Goal: Find specific page/section: Find specific page/section

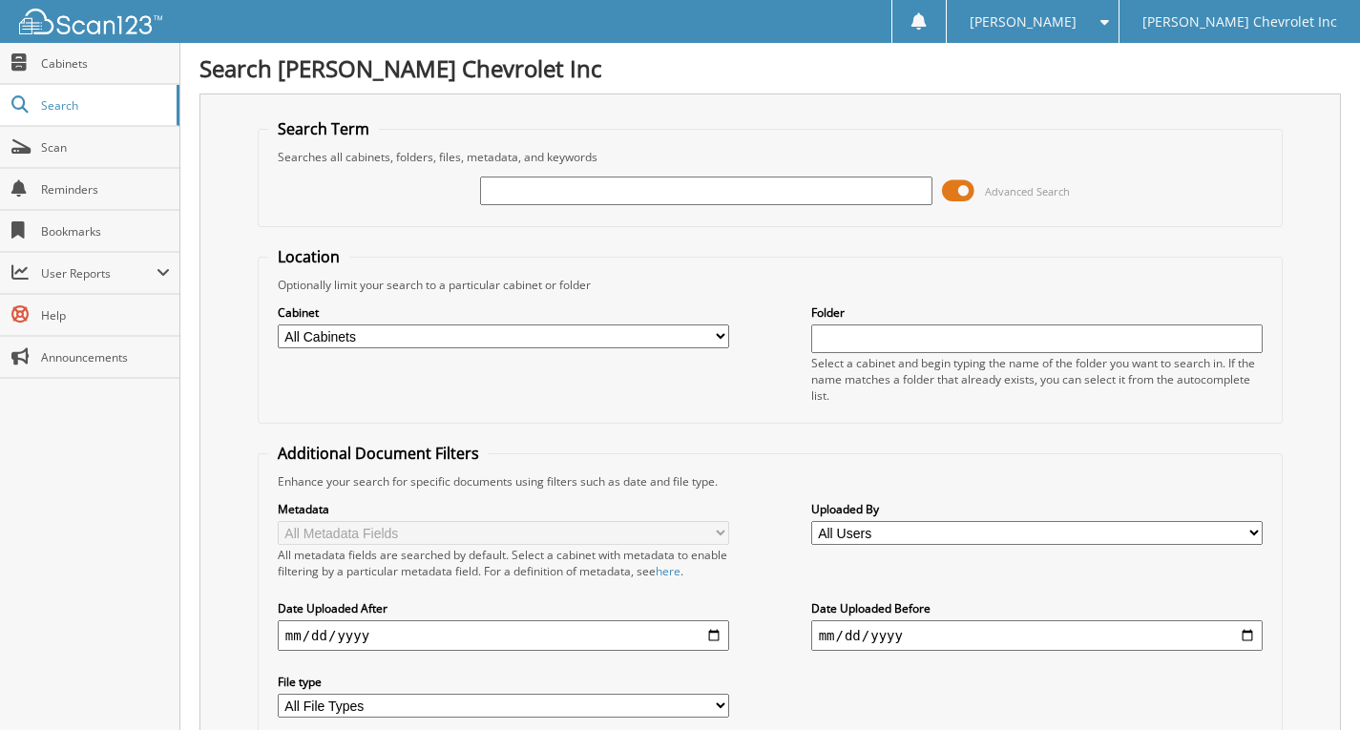
click at [643, 197] on input "text" at bounding box center [706, 191] width 452 height 29
type input "P14533"
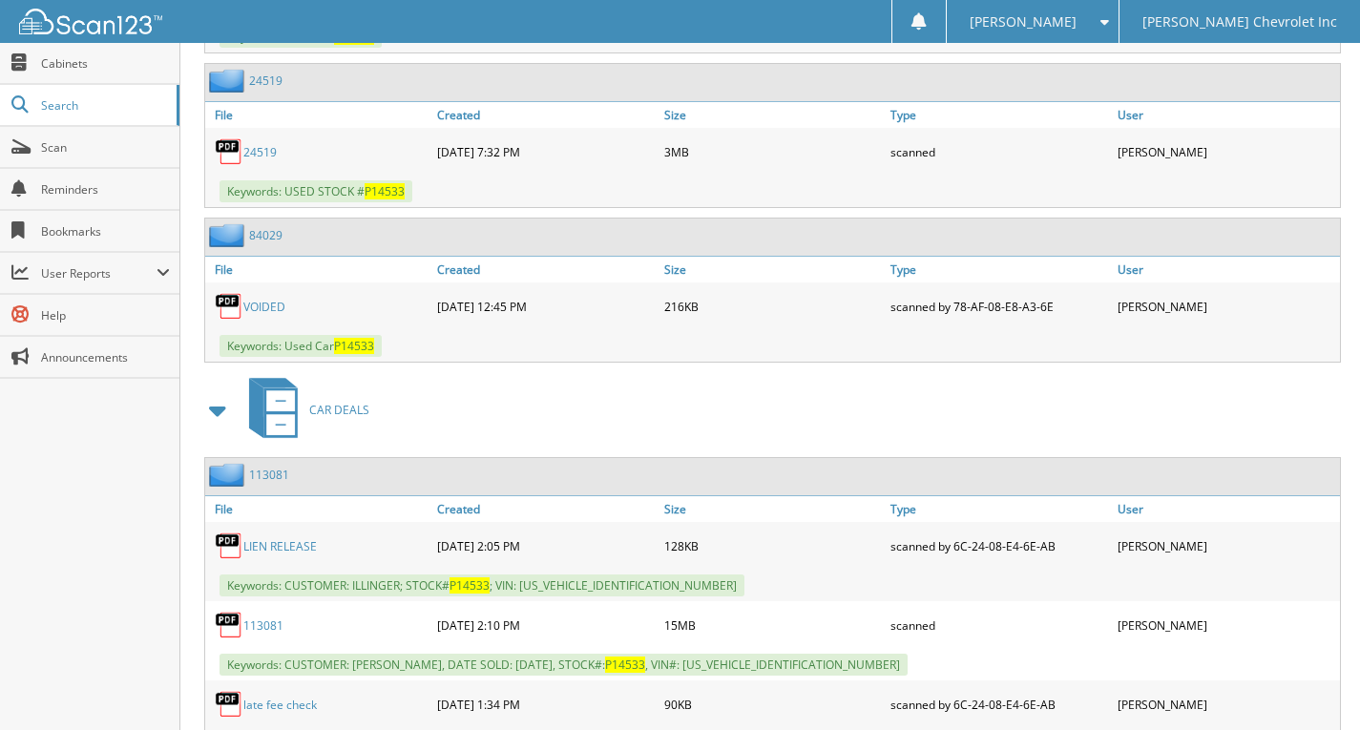
scroll to position [1475, 0]
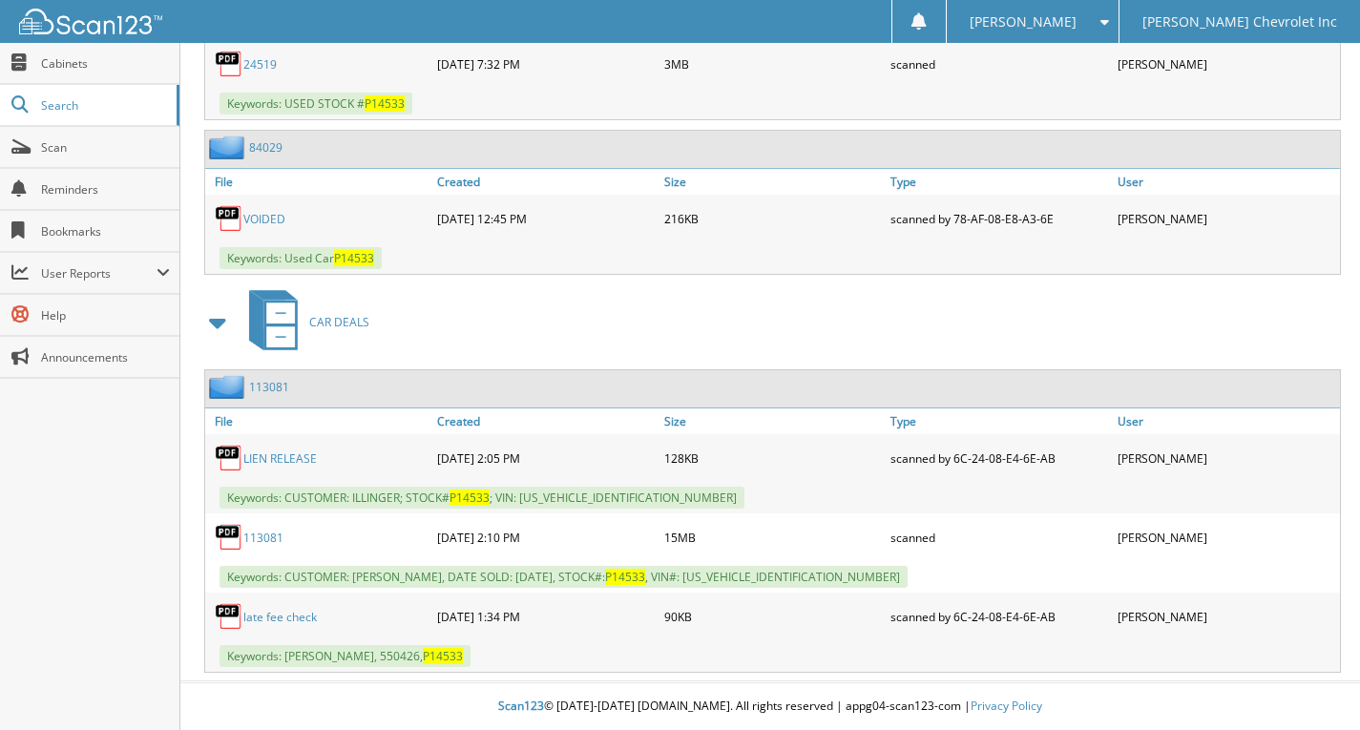
click at [261, 534] on link "113081" at bounding box center [263, 538] width 40 height 16
